Goal: Task Accomplishment & Management: Manage account settings

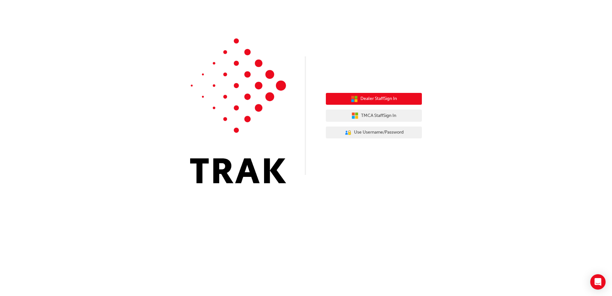
click at [376, 99] on span "Dealer Staff Sign In" at bounding box center [378, 98] width 36 height 7
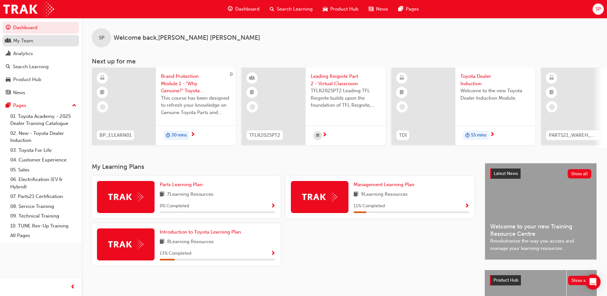
click at [30, 41] on div "My Team" at bounding box center [23, 40] width 20 height 7
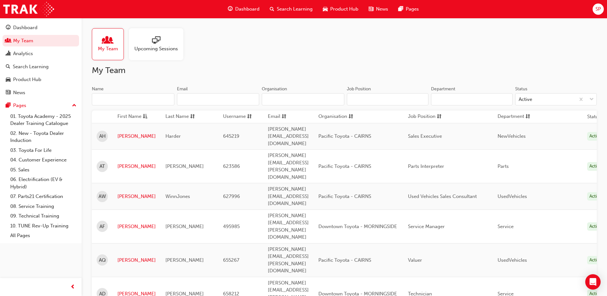
click at [283, 96] on input "Organisation" at bounding box center [303, 99] width 83 height 12
type input "Pacific Toyota"
type input "Steve Perry"
type input "STEVEN.PERRY@PACIFICTOYOTA.COM.AU"
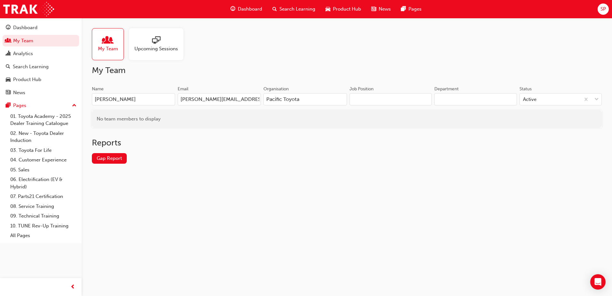
click at [255, 101] on input "STEVEN.PERRY@PACIFICTOYOTA.COM.AU" at bounding box center [219, 99] width 83 height 12
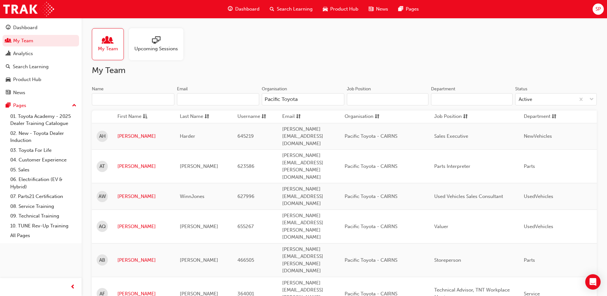
click at [465, 97] on input "Department" at bounding box center [472, 99] width 82 height 12
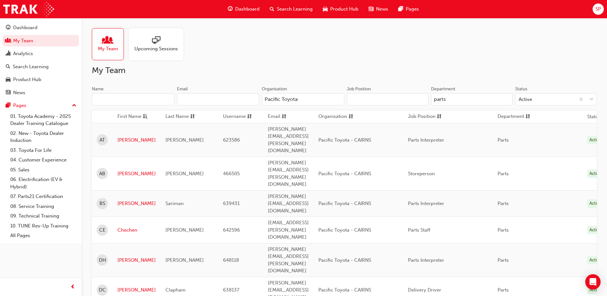
type input "parts"
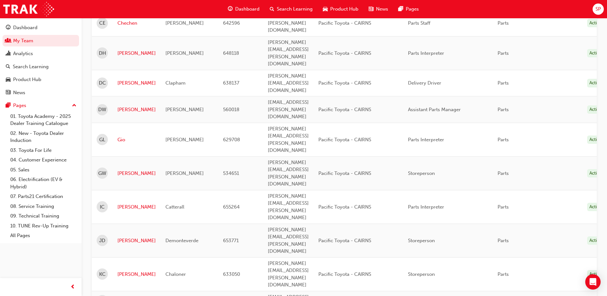
scroll to position [244, 0]
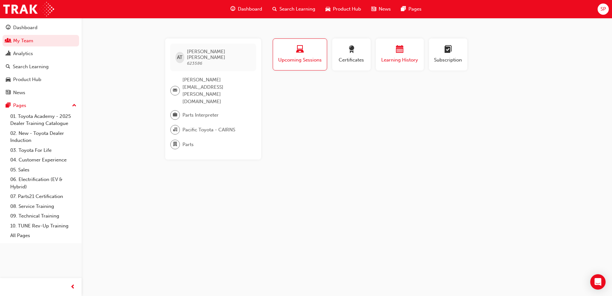
click at [399, 53] on span "calendar-icon" at bounding box center [400, 49] width 8 height 9
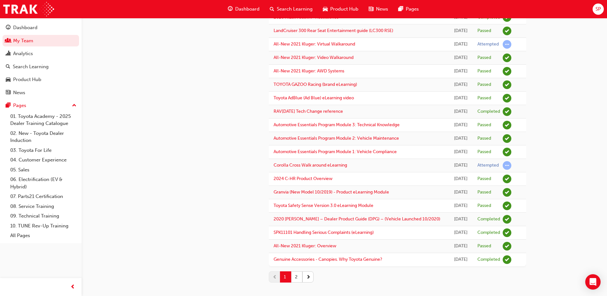
scroll to position [523, 0]
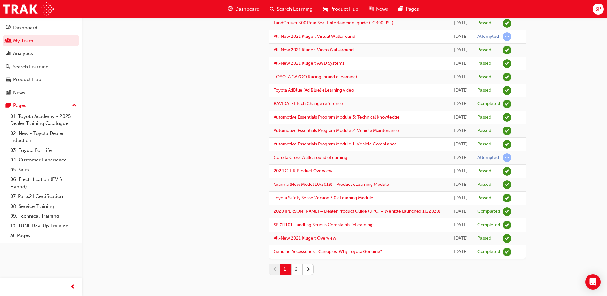
click at [293, 269] on button "2" at bounding box center [296, 268] width 11 height 11
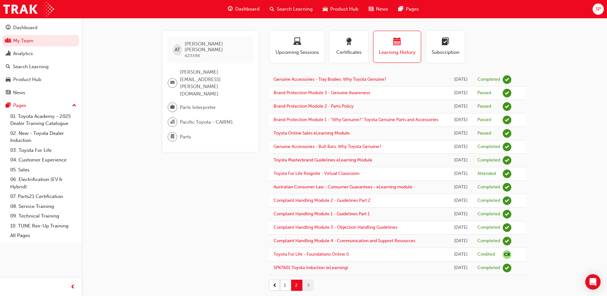
scroll to position [0, 0]
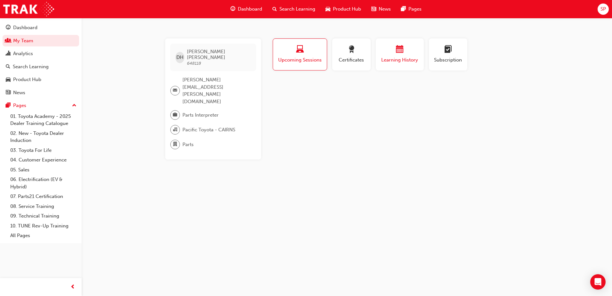
click at [386, 49] on div "button" at bounding box center [400, 50] width 38 height 10
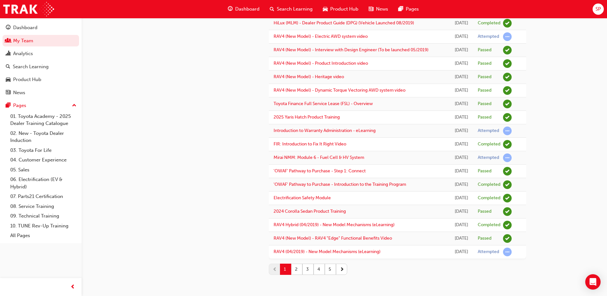
scroll to position [679, 0]
click at [345, 269] on button "button" at bounding box center [341, 268] width 11 height 11
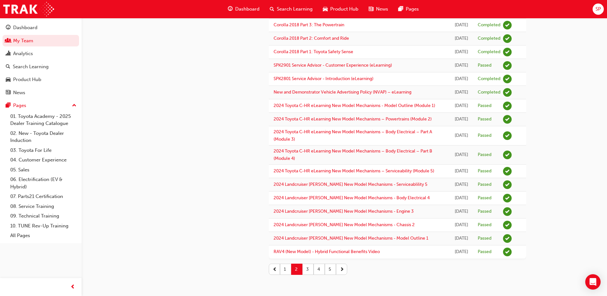
scroll to position [768, 0]
click at [341, 272] on span "next-icon" at bounding box center [342, 269] width 4 height 7
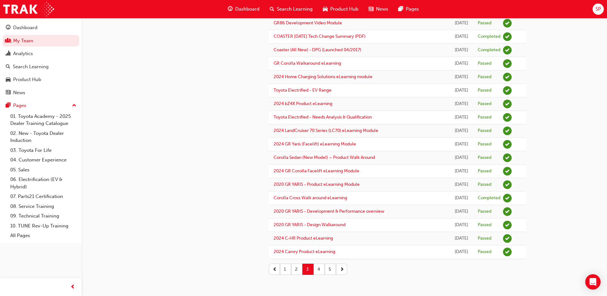
scroll to position [782, 0]
click at [345, 271] on button "button" at bounding box center [341, 268] width 11 height 11
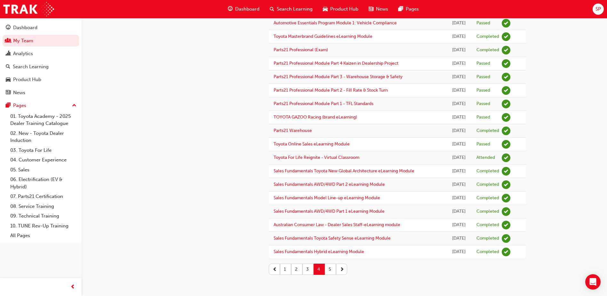
scroll to position [546, 0]
drag, startPoint x: 344, startPoint y: 268, endPoint x: 347, endPoint y: 268, distance: 3.5
click at [344, 268] on span "next-icon" at bounding box center [342, 269] width 4 height 7
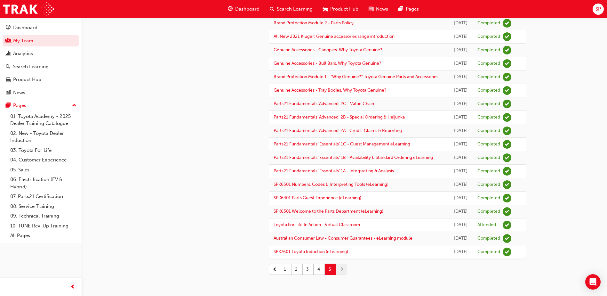
scroll to position [384, 0]
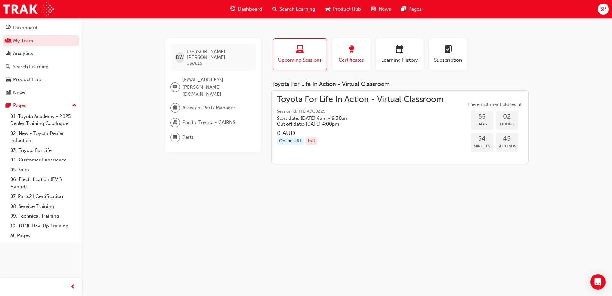
click at [349, 55] on div "button" at bounding box center [351, 50] width 29 height 10
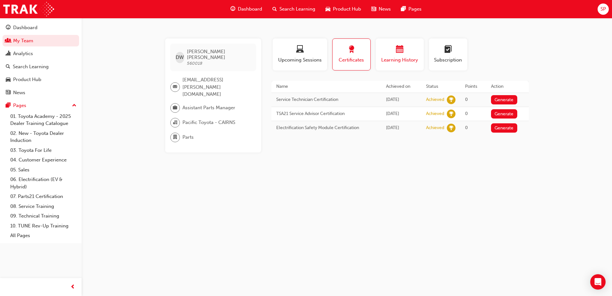
click at [410, 56] on div "Learning History" at bounding box center [400, 54] width 38 height 18
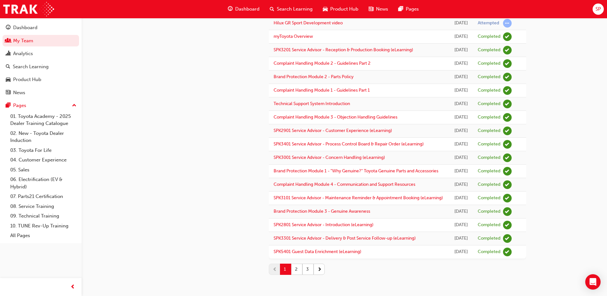
scroll to position [771, 0]
click at [320, 271] on span "next-icon" at bounding box center [320, 269] width 4 height 7
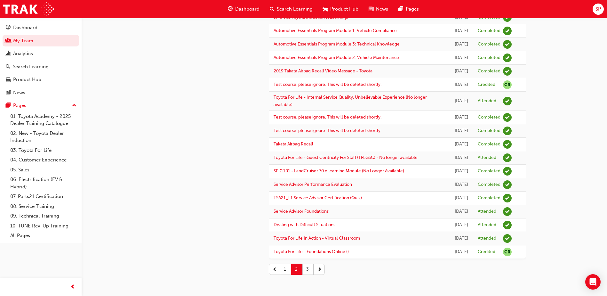
scroll to position [754, 0]
click at [321, 272] on span "next-icon" at bounding box center [320, 269] width 4 height 7
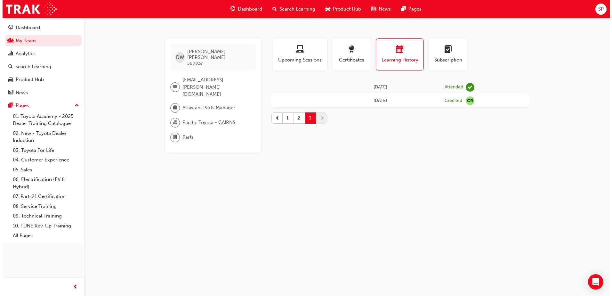
scroll to position [0, 0]
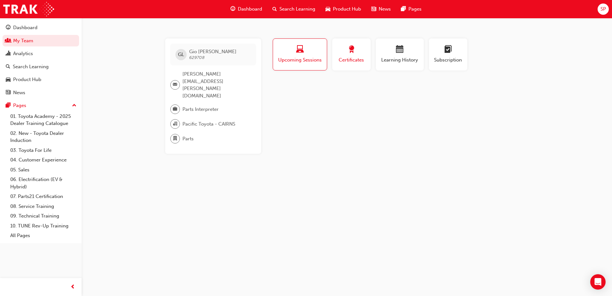
click at [360, 53] on div "button" at bounding box center [351, 50] width 29 height 10
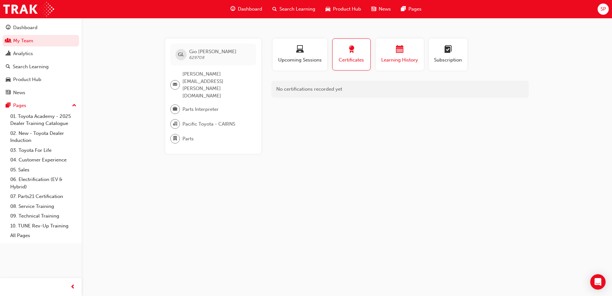
click at [400, 58] on span "Learning History" at bounding box center [400, 59] width 38 height 7
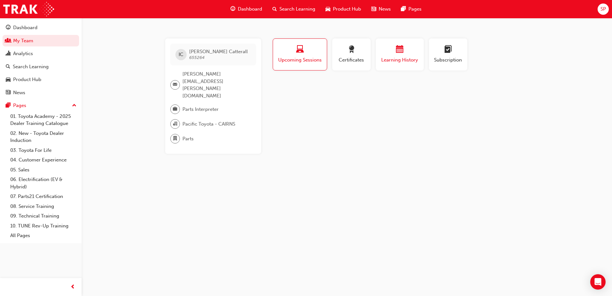
click at [398, 60] on span "Learning History" at bounding box center [400, 59] width 38 height 7
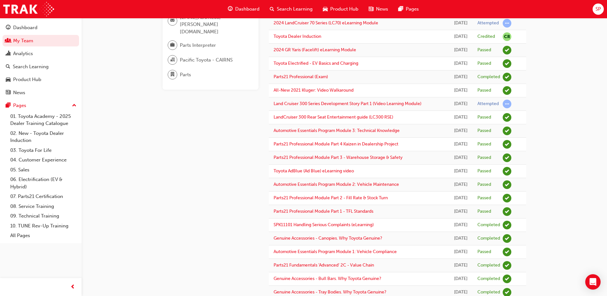
scroll to position [96, 0]
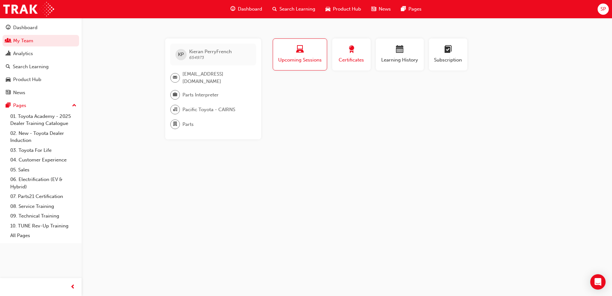
click at [332, 53] on button "Certificates" at bounding box center [351, 54] width 38 height 32
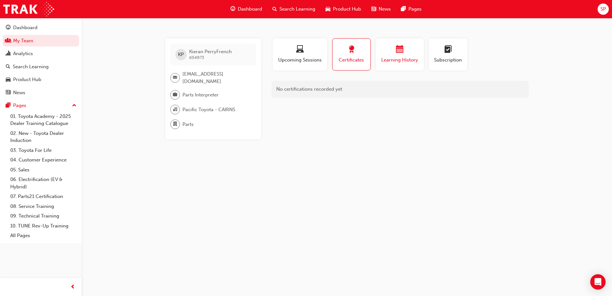
click at [388, 52] on div "button" at bounding box center [400, 50] width 38 height 10
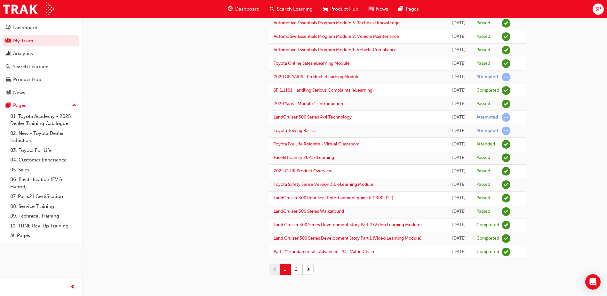
scroll to position [529, 0]
click at [308, 268] on span "next-icon" at bounding box center [308, 269] width 4 height 7
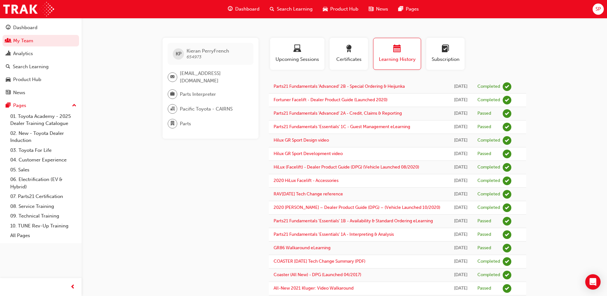
scroll to position [0, 0]
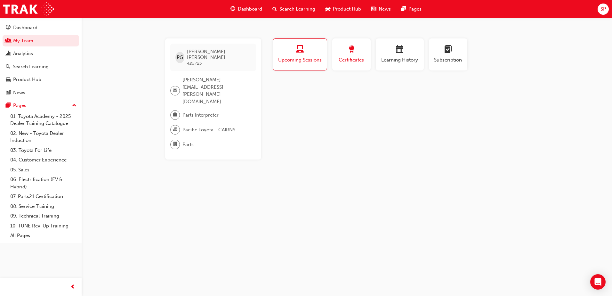
click at [352, 52] on span "award-icon" at bounding box center [352, 49] width 8 height 9
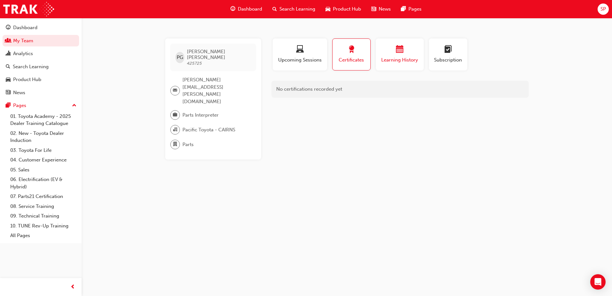
click at [389, 55] on div "Learning History" at bounding box center [400, 54] width 38 height 18
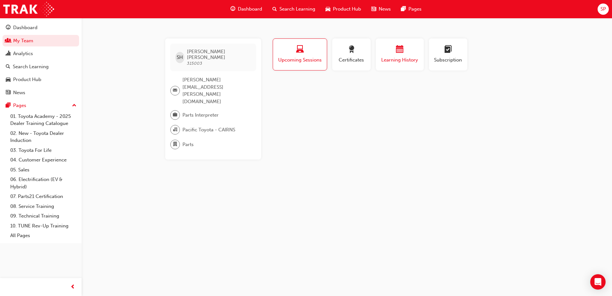
click at [394, 57] on span "Learning History" at bounding box center [400, 59] width 38 height 7
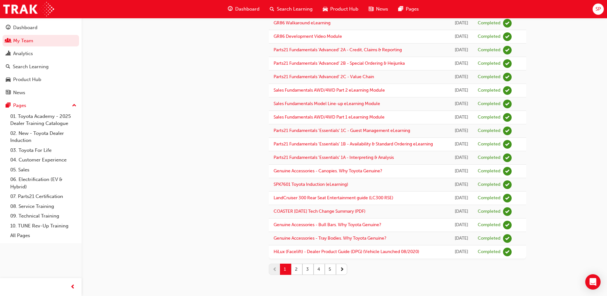
scroll to position [725, 0]
click at [344, 271] on span "next-icon" at bounding box center [342, 269] width 4 height 7
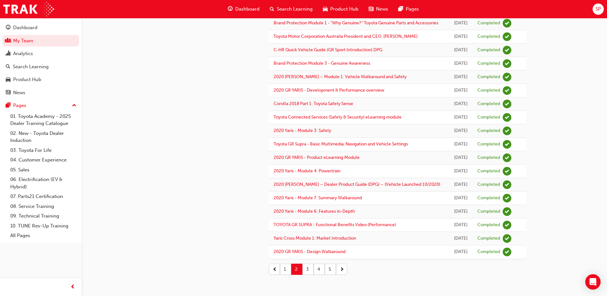
scroll to position [608, 0]
click at [344, 269] on button "button" at bounding box center [341, 268] width 11 height 11
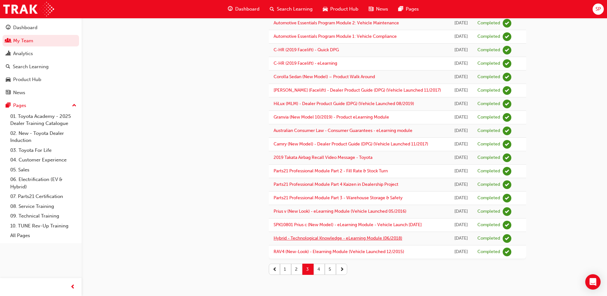
scroll to position [673, 0]
click at [344, 270] on button "button" at bounding box center [341, 268] width 11 height 11
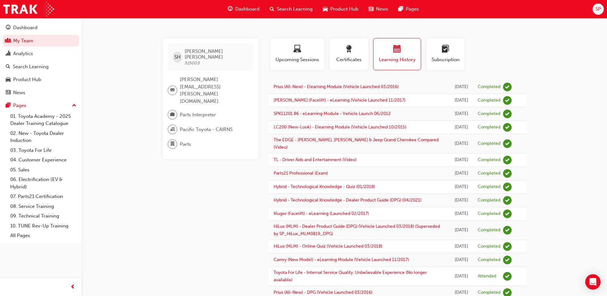
scroll to position [0, 0]
